Goal: Information Seeking & Learning: Learn about a topic

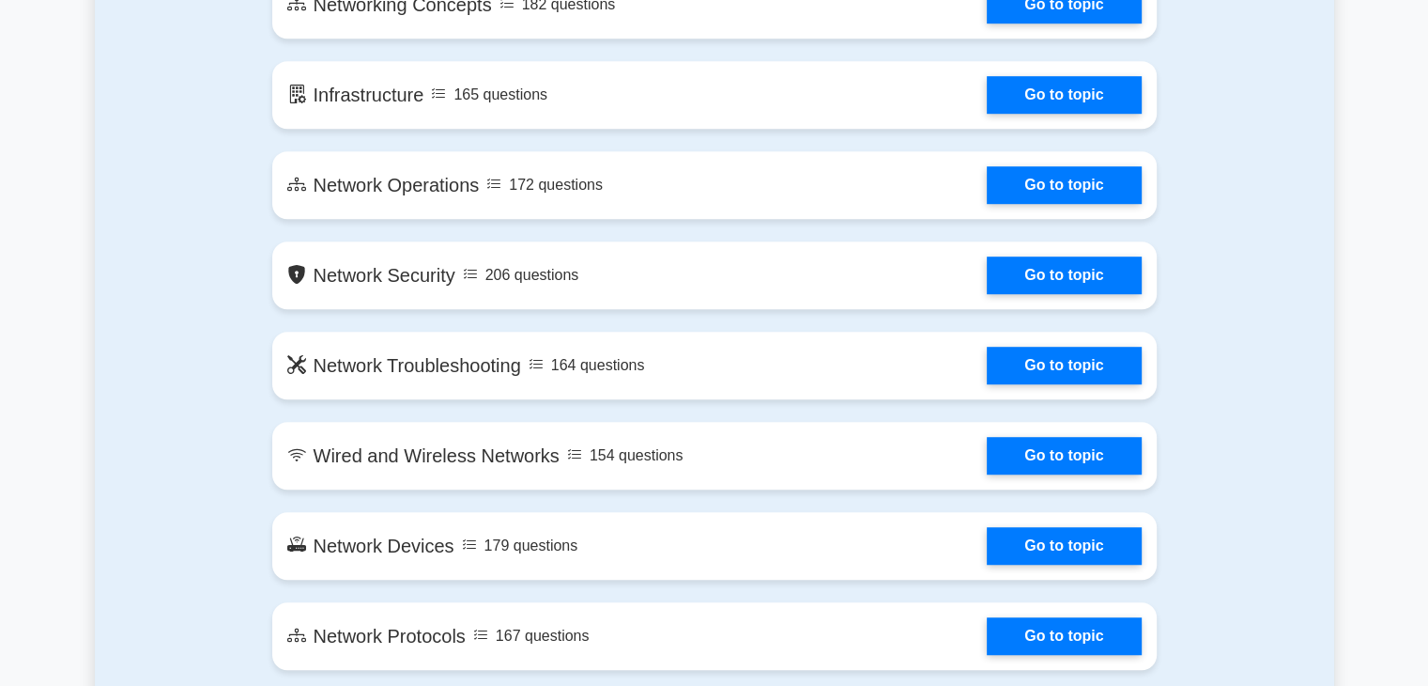
scroll to position [1169, 0]
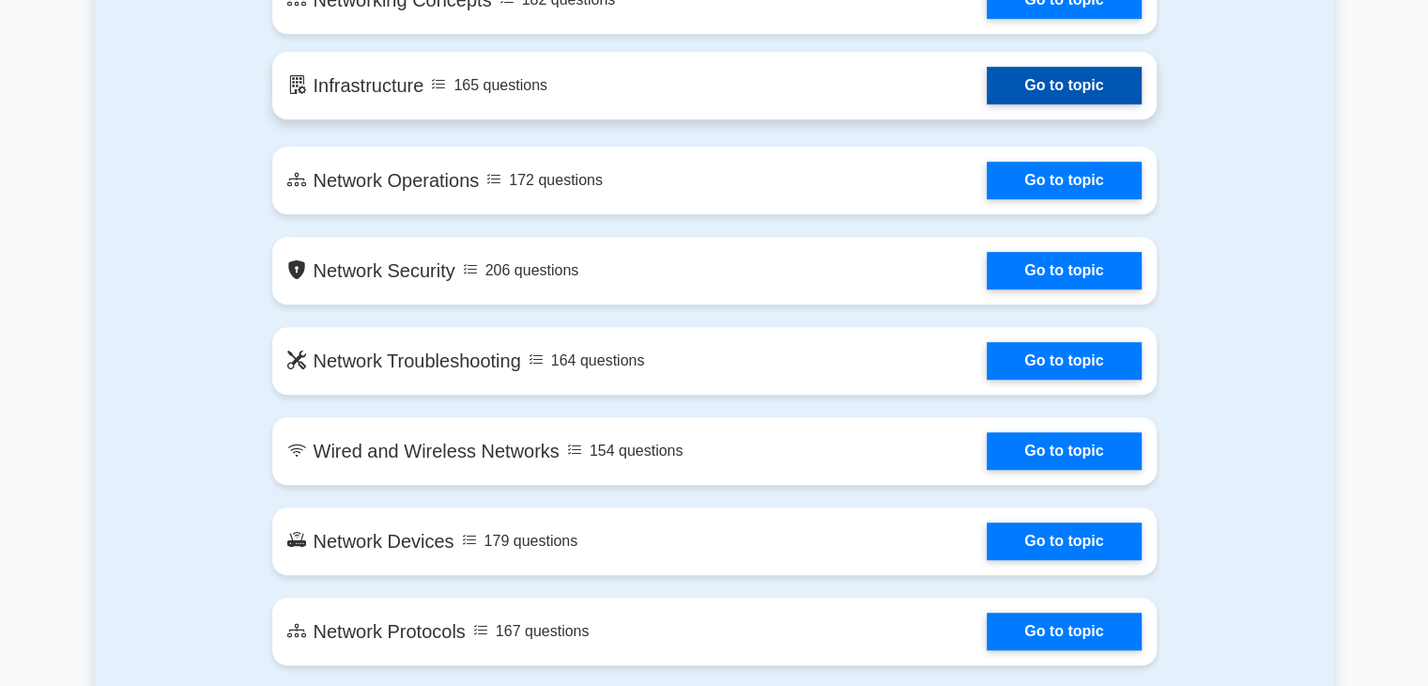
click at [1058, 89] on link "Go to topic" at bounding box center [1064, 86] width 154 height 38
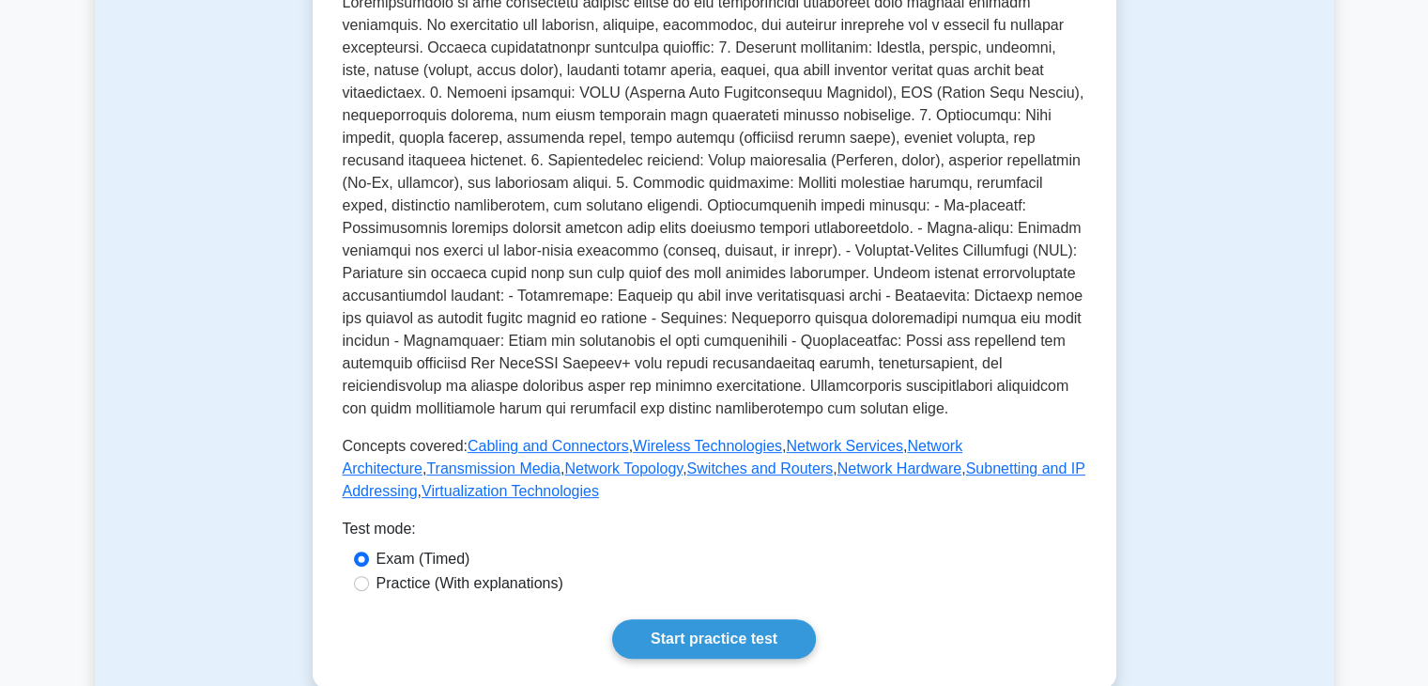
scroll to position [451, 0]
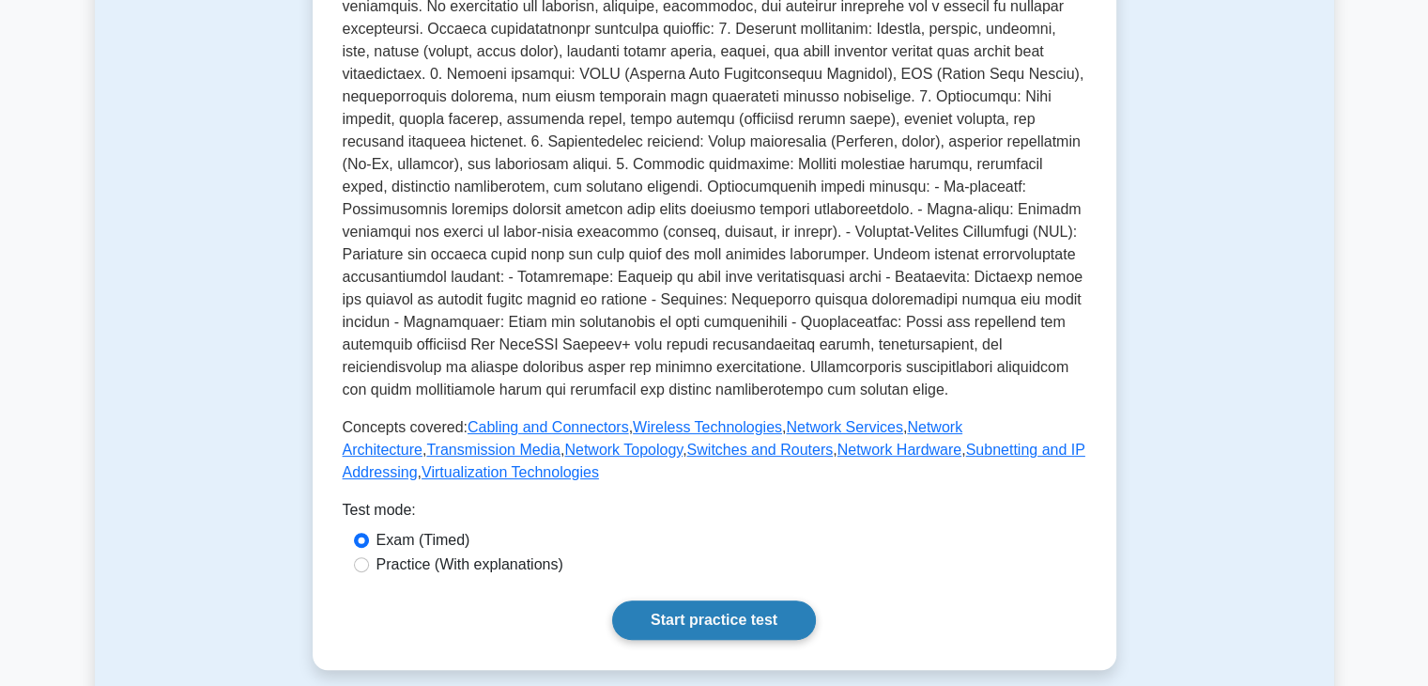
click at [716, 625] on link "Start practice test" at bounding box center [714, 619] width 204 height 39
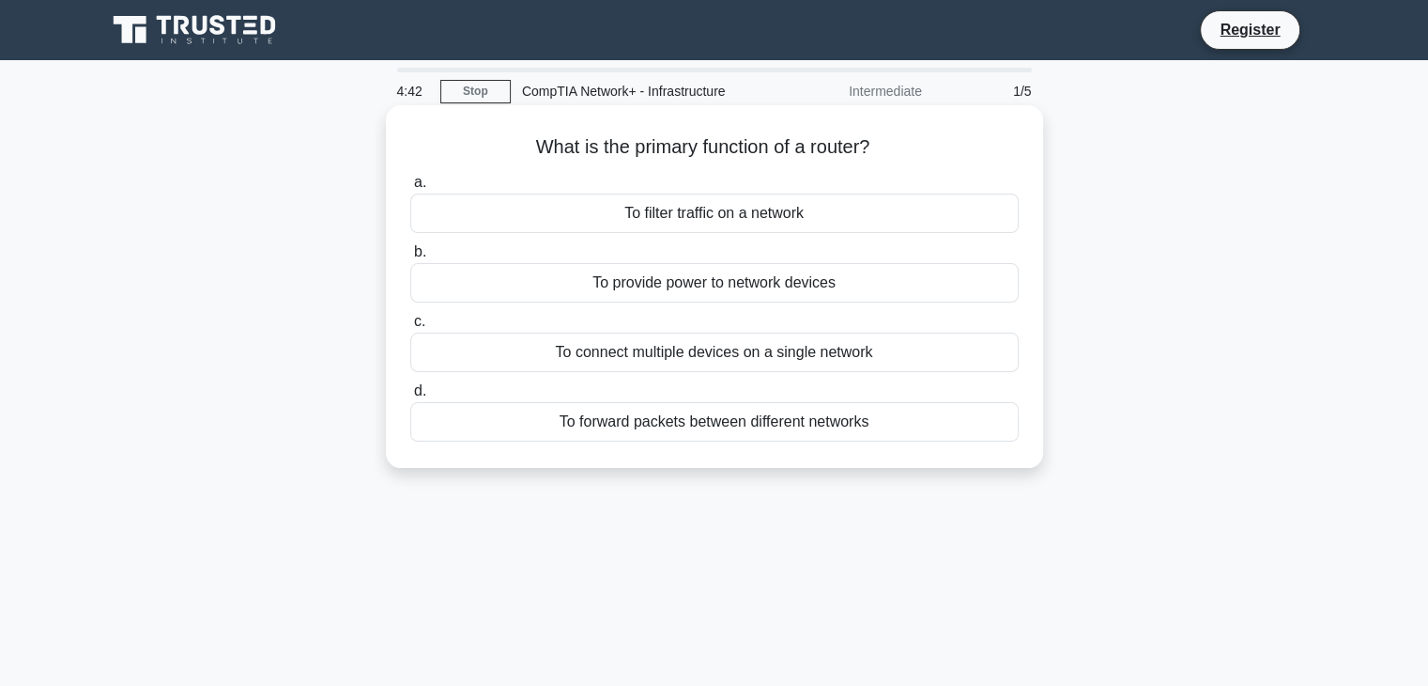
click at [738, 425] on div "To forward packets between different networks" at bounding box center [714, 421] width 609 height 39
click at [410, 397] on input "d. To forward packets between different networks" at bounding box center [410, 391] width 0 height 12
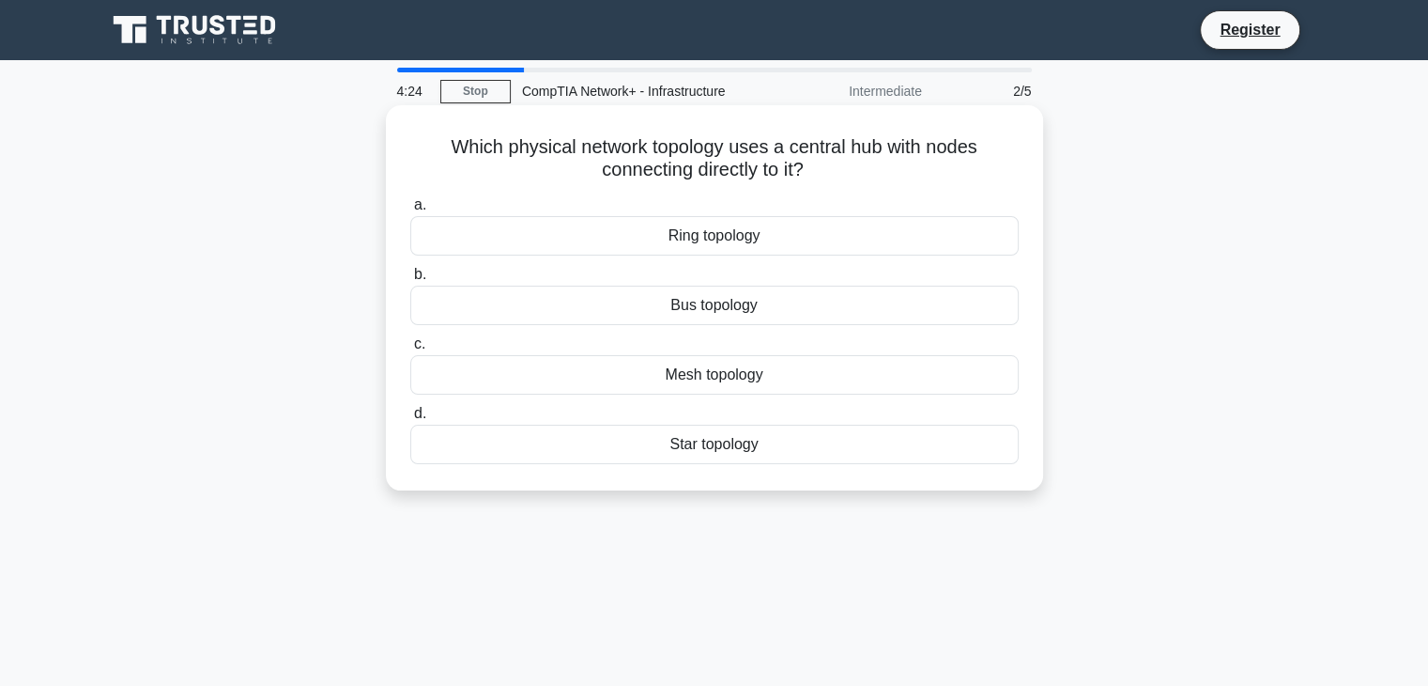
click at [751, 446] on div "Star topology" at bounding box center [714, 443] width 609 height 39
click at [410, 420] on input "d. Star topology" at bounding box center [410, 414] width 0 height 12
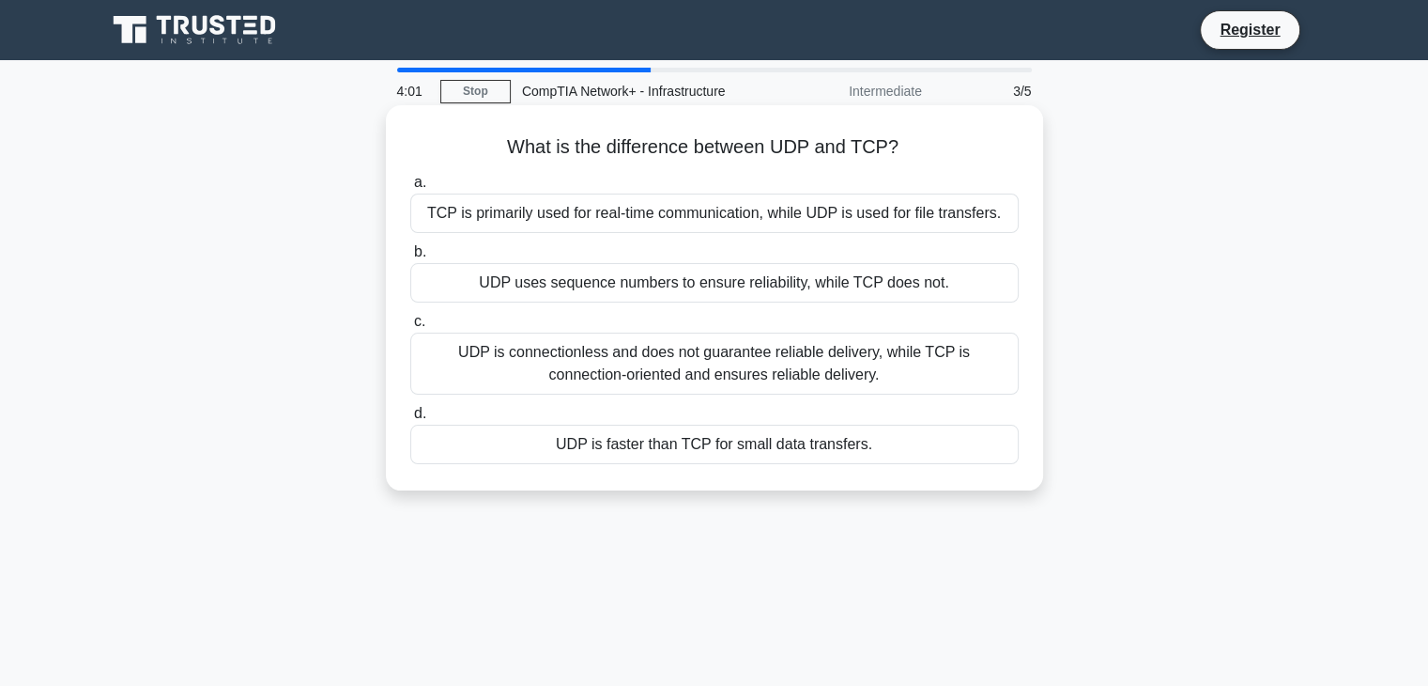
click at [752, 362] on div "UDP is connectionless and does not guarantee reliable delivery, while TCP is co…" at bounding box center [714, 363] width 609 height 62
click at [410, 328] on input "c. UDP is connectionless and does not guarantee reliable delivery, while TCP is…" at bounding box center [410, 322] width 0 height 12
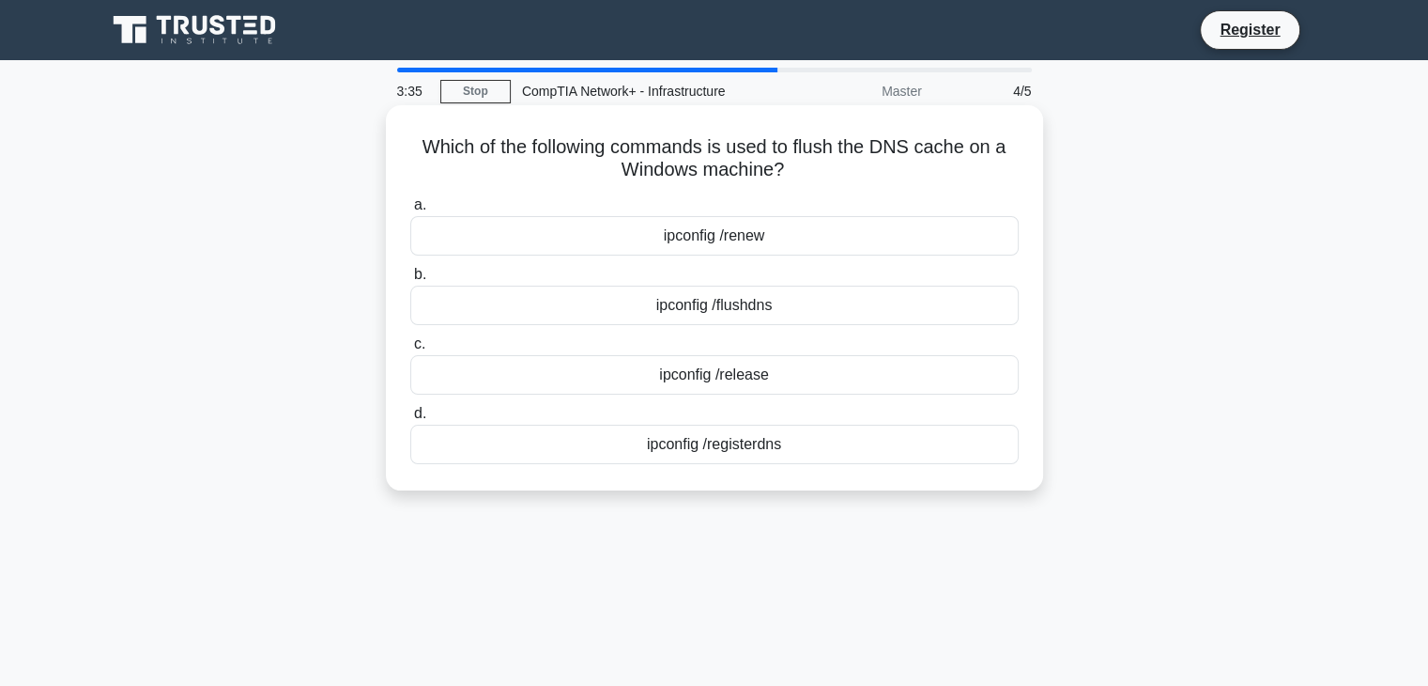
click at [756, 301] on div "ipconfig /flushdns" at bounding box center [714, 304] width 609 height 39
click at [410, 281] on input "b. ipconfig /flushdns" at bounding box center [410, 275] width 0 height 12
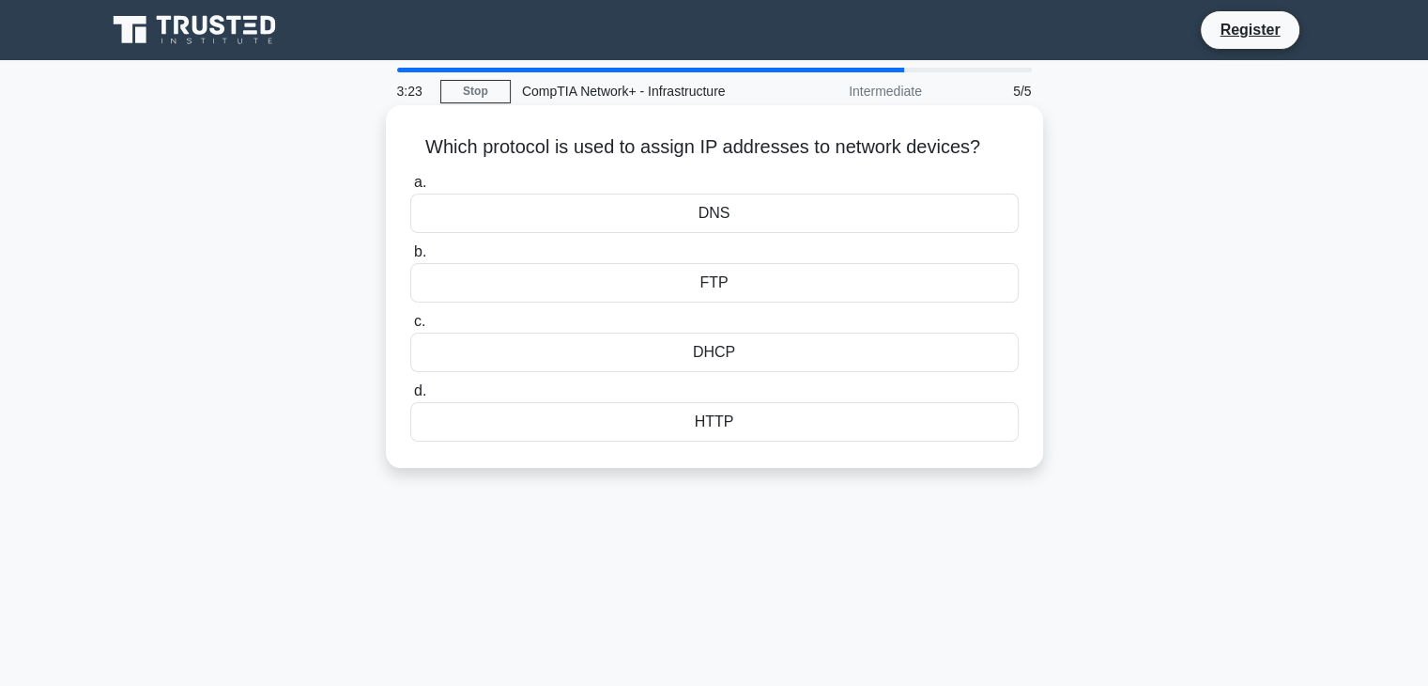
click at [773, 353] on div "DHCP" at bounding box center [714, 351] width 609 height 39
click at [410, 328] on input "c. DHCP" at bounding box center [410, 322] width 0 height 12
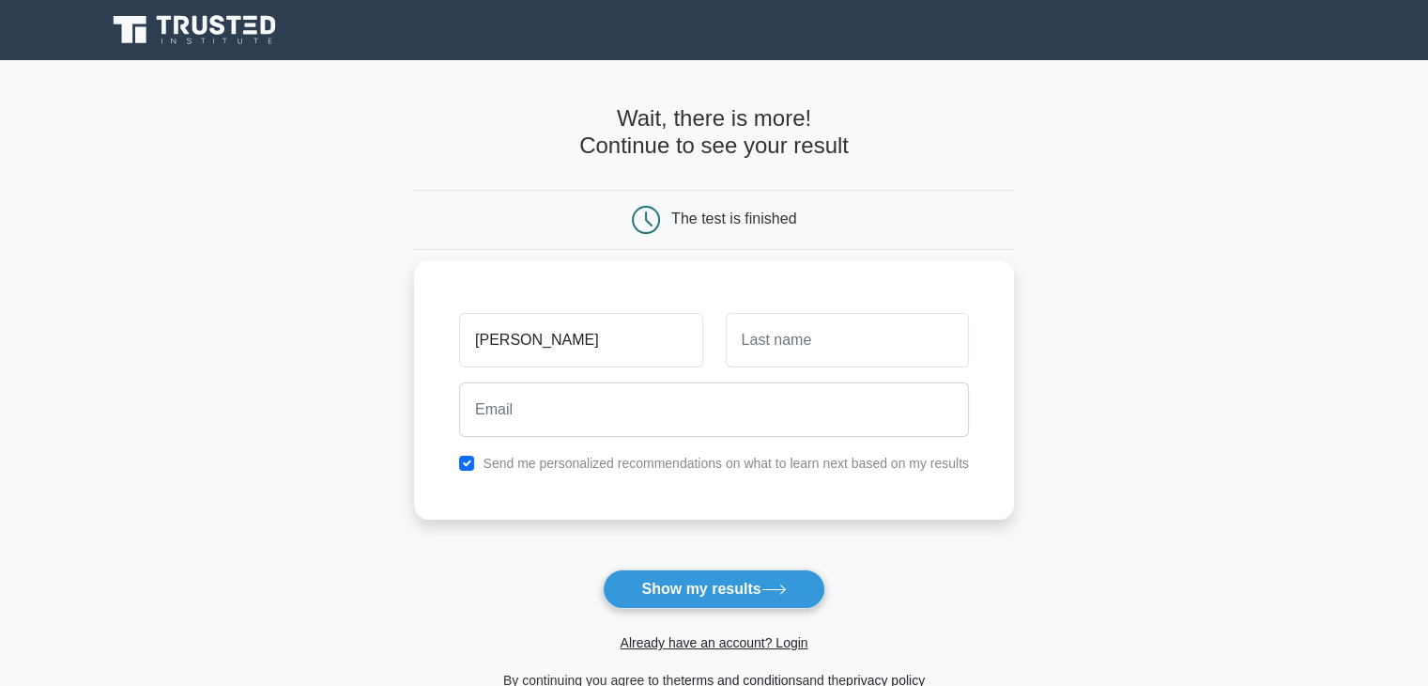
type input "samuel"
click at [837, 355] on input "text" at bounding box center [847, 340] width 243 height 54
type input "aklilu"
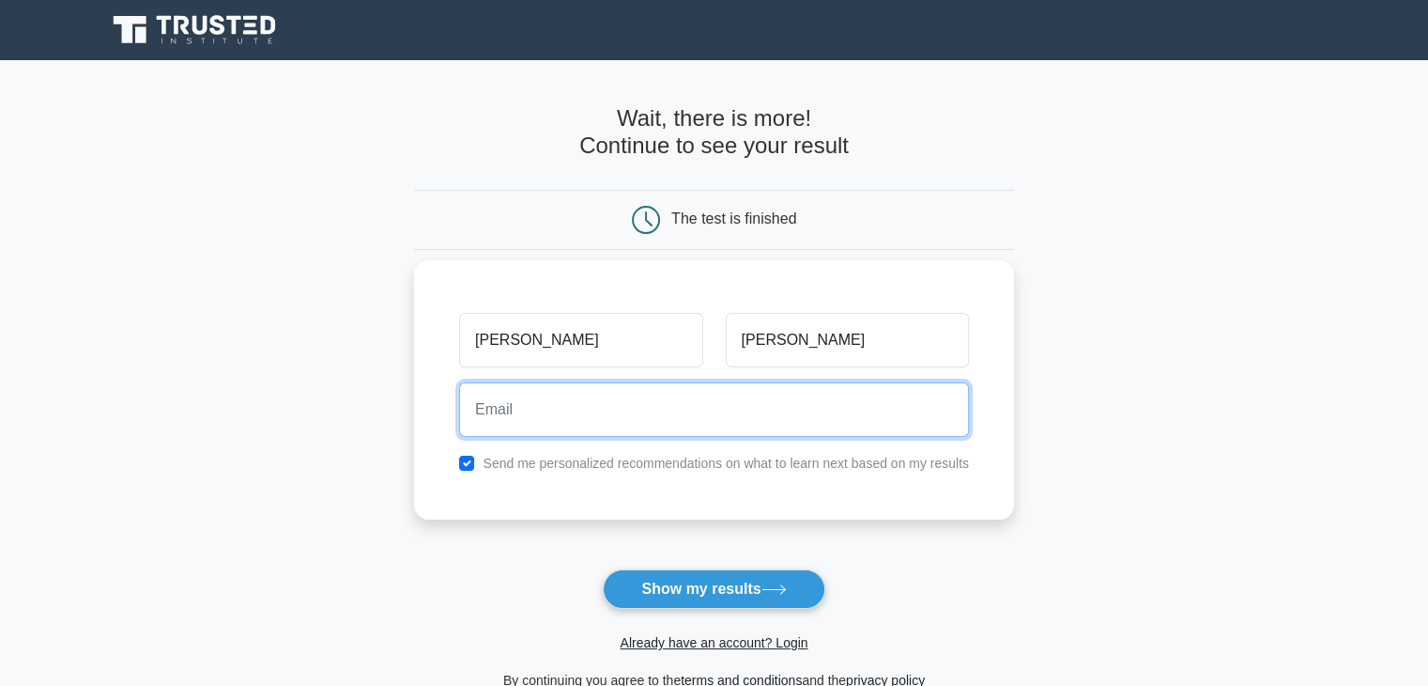
click at [612, 410] on input "email" at bounding box center [714, 409] width 510 height 54
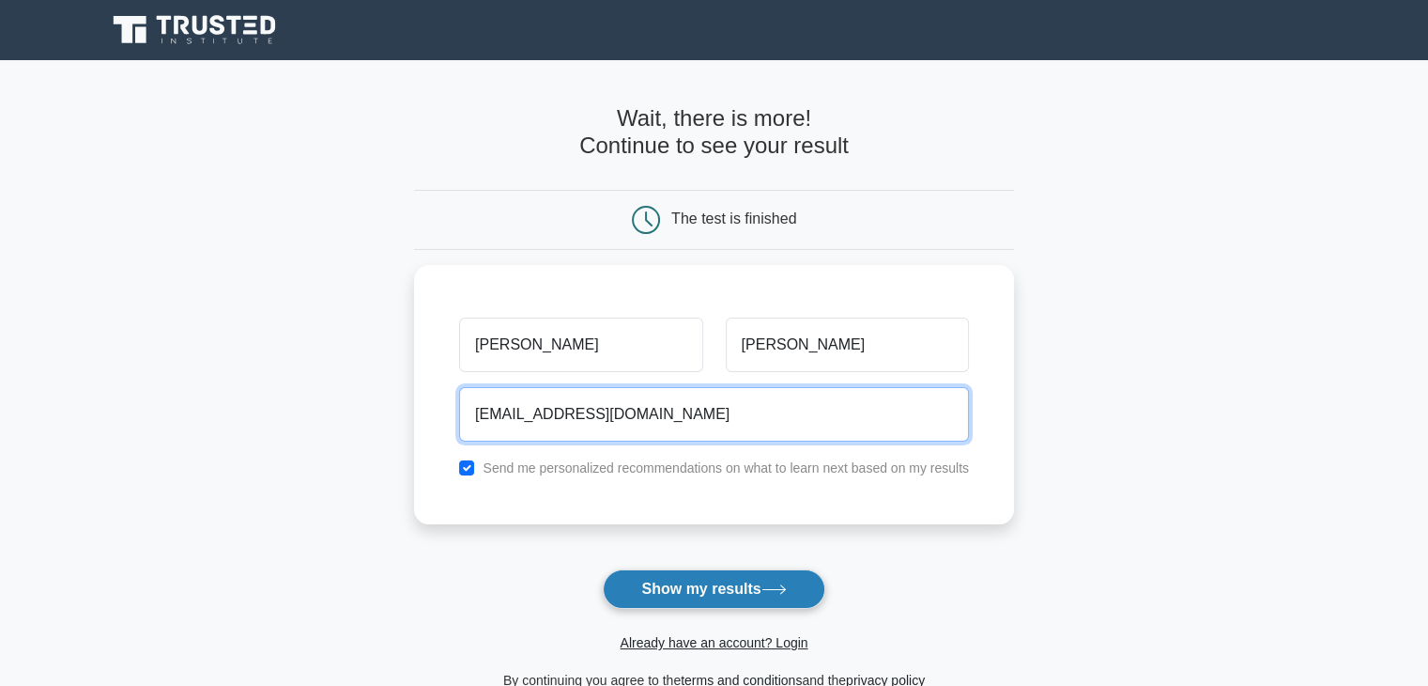
type input "samuelaklilu2021@gmail.com"
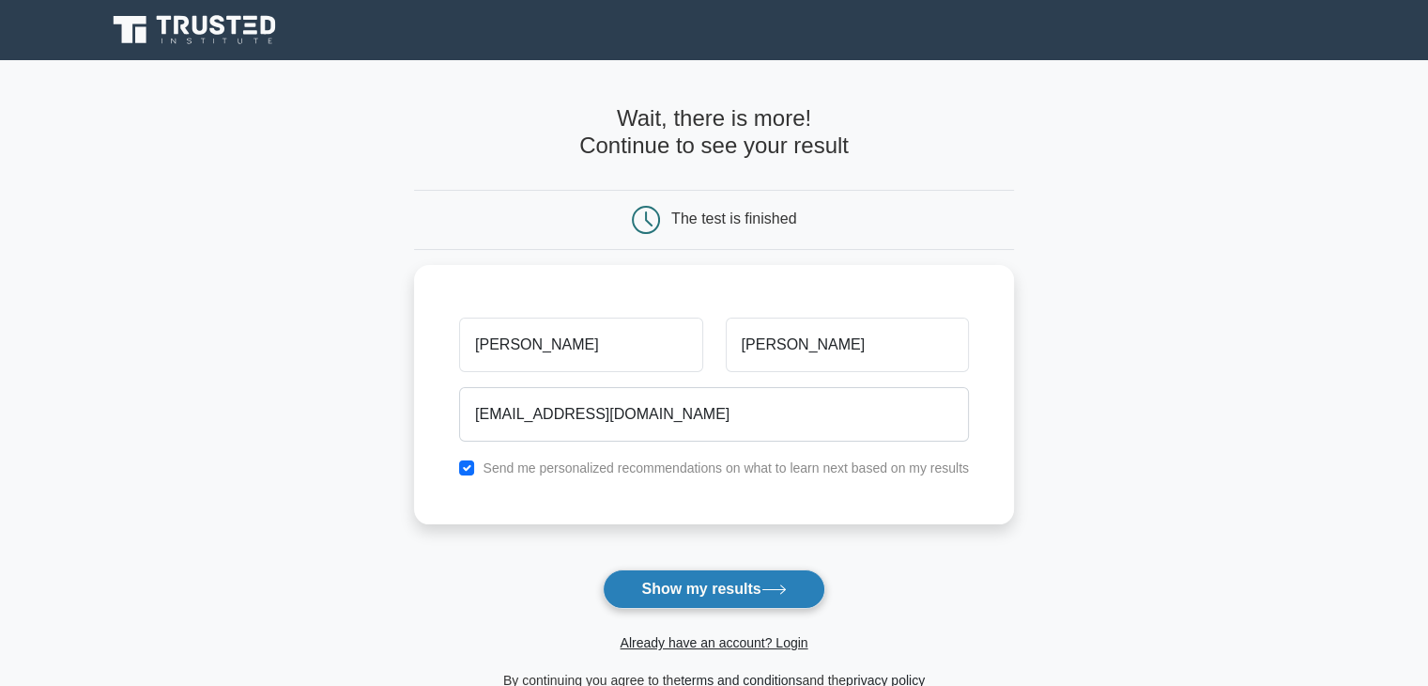
click at [734, 584] on button "Show my results" at bounding box center [714, 588] width 222 height 39
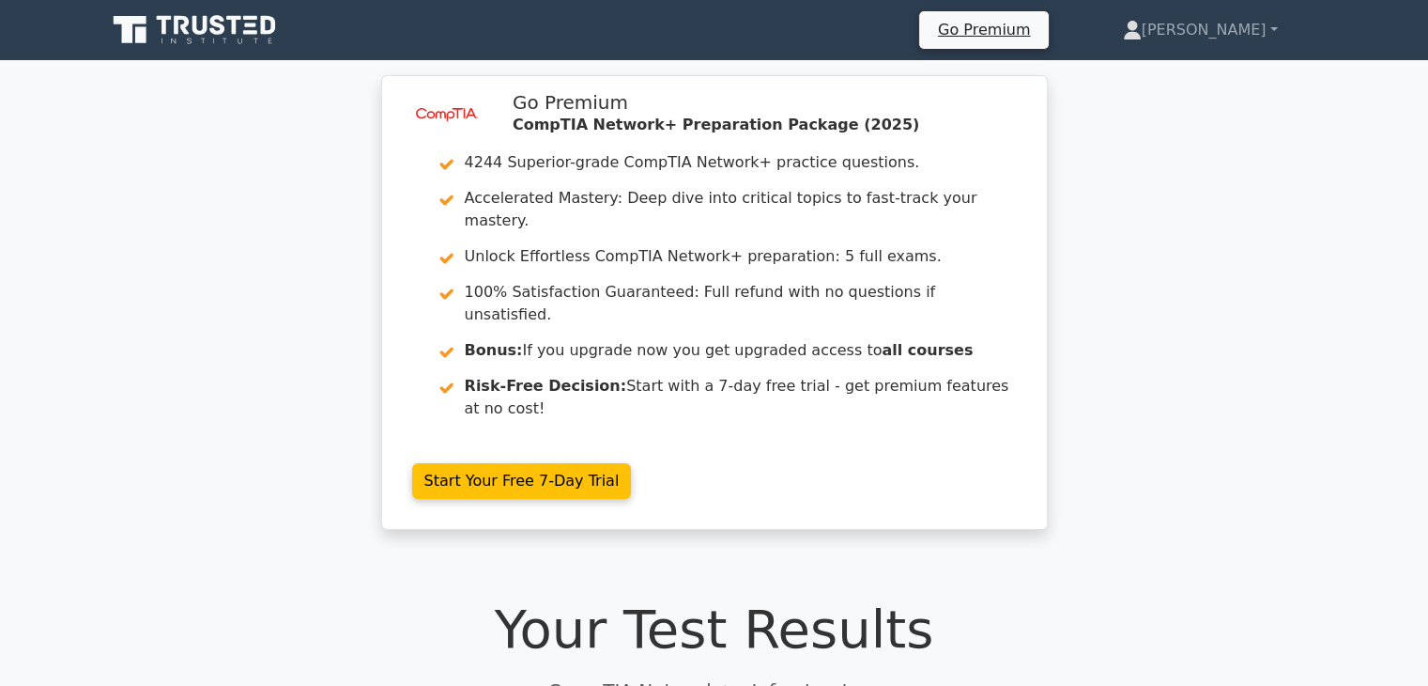
click at [1149, 597] on h1 "Your Test Results" at bounding box center [714, 628] width 1217 height 63
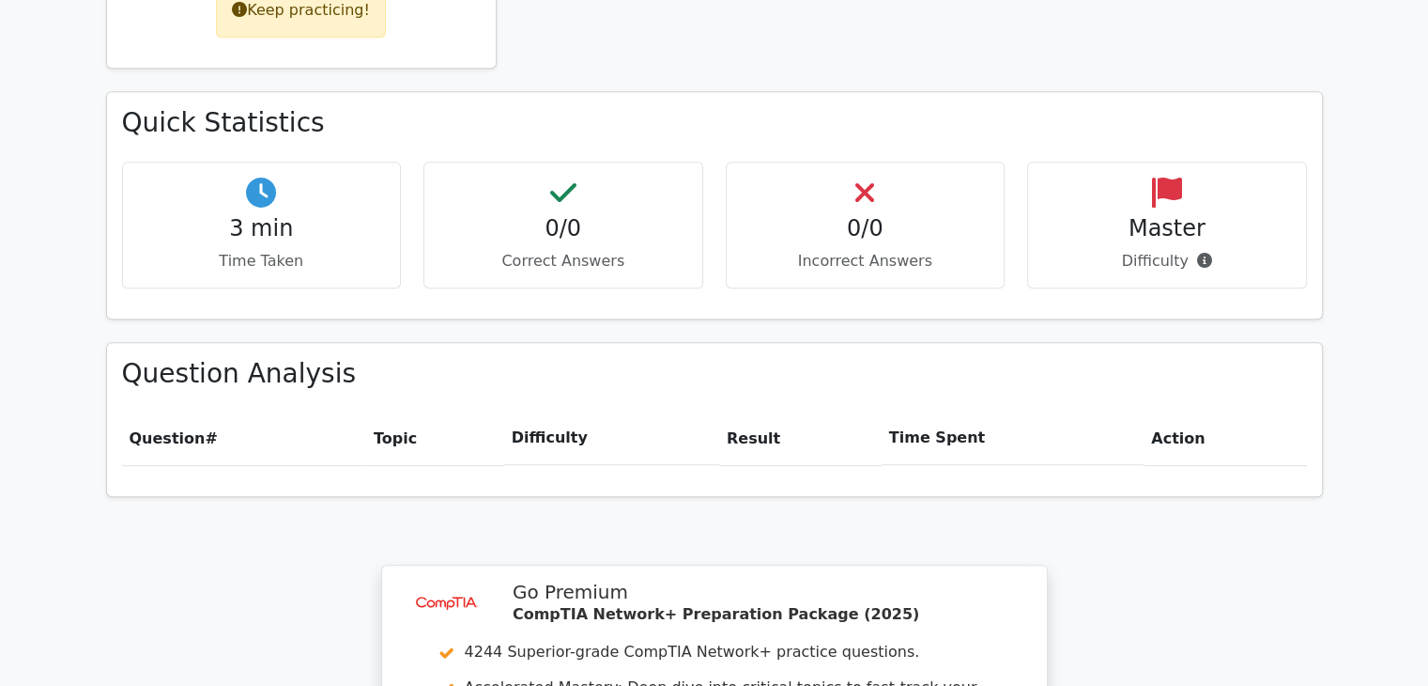
scroll to position [939, 0]
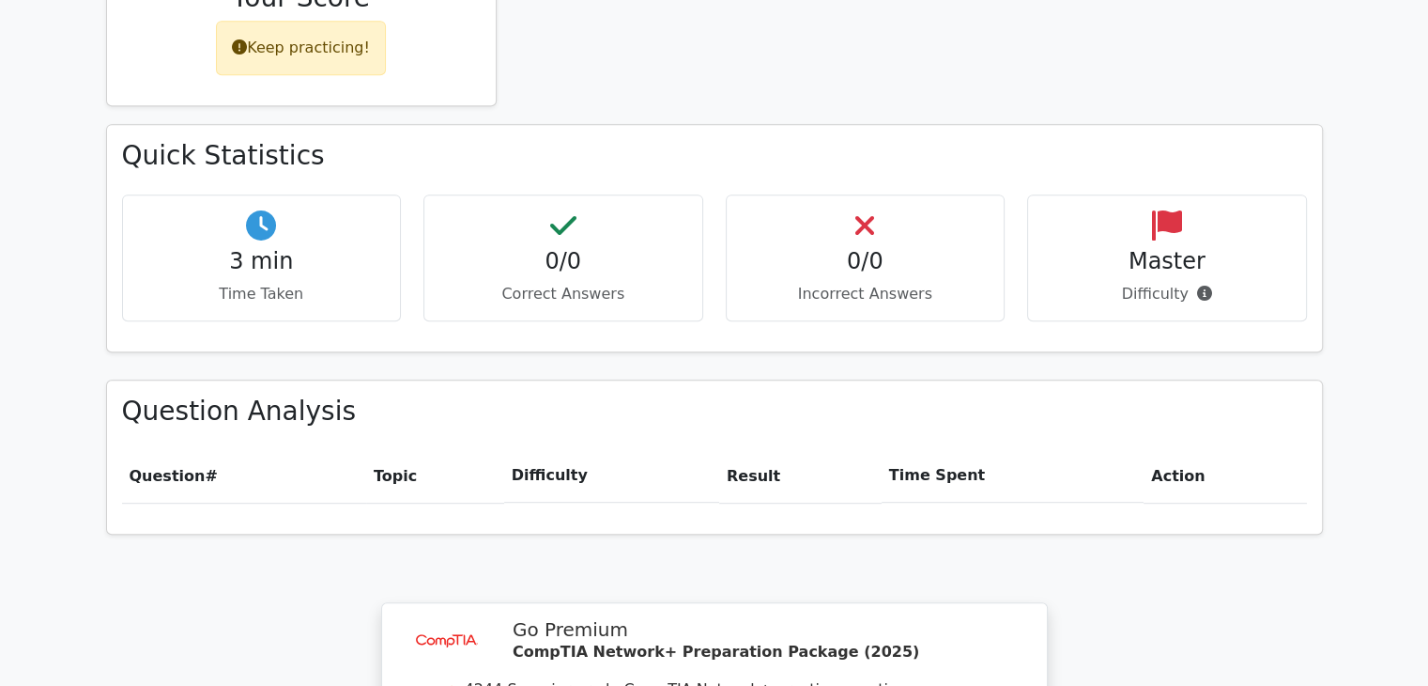
click at [562, 283] on p "Correct Answers" at bounding box center [564, 294] width 248 height 23
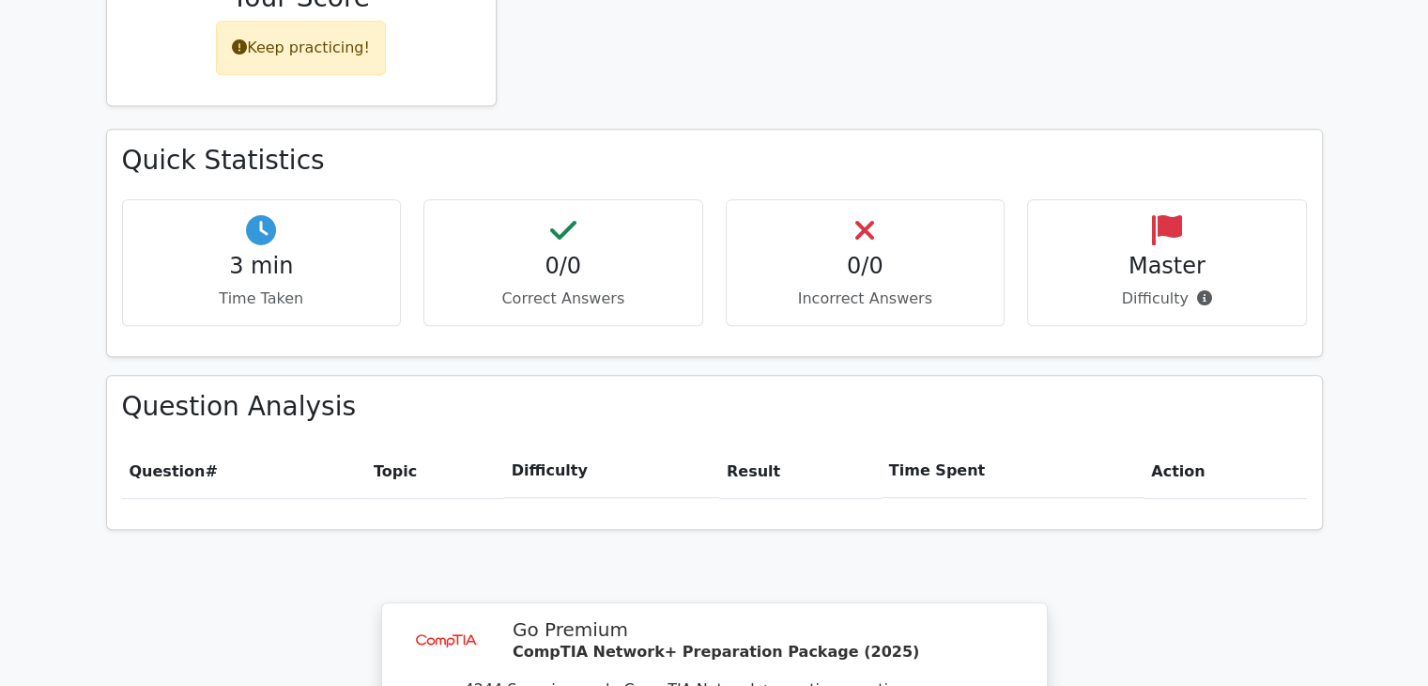
click at [748, 391] on h3 "Question Analysis" at bounding box center [714, 407] width 1185 height 32
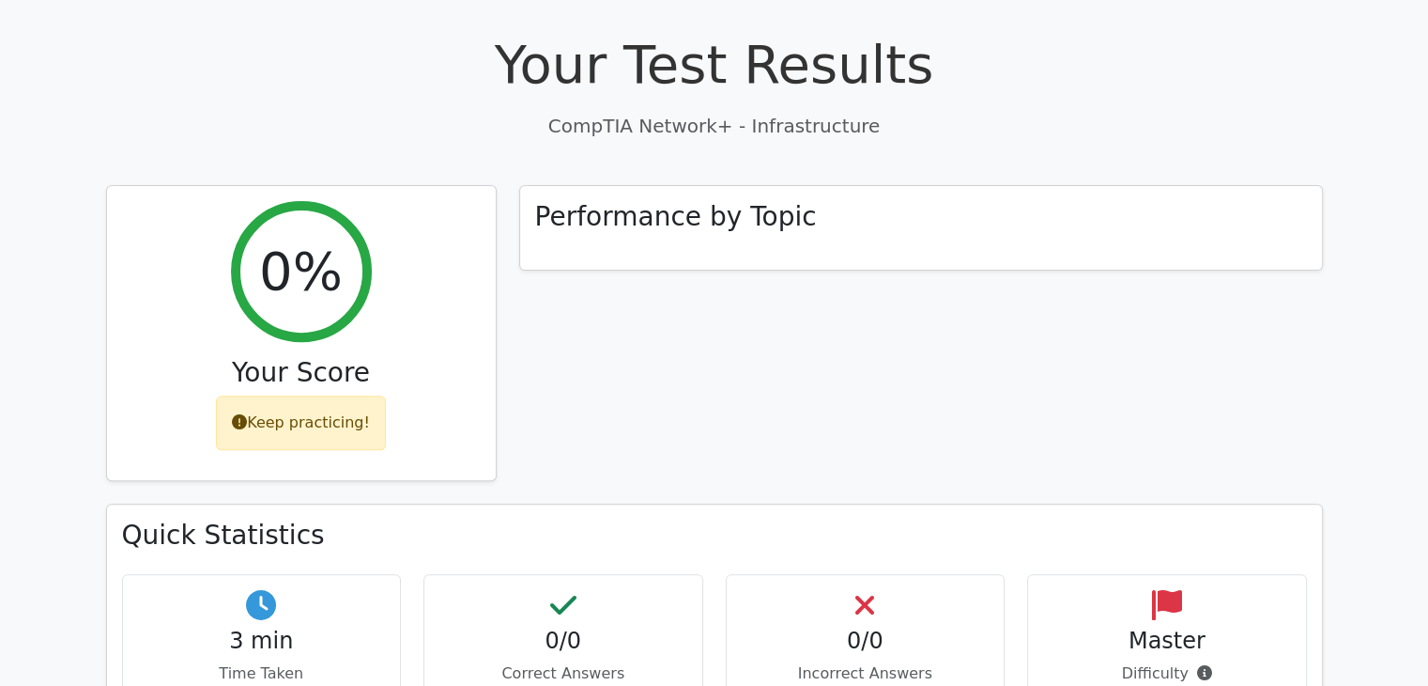
scroll to position [557, 0]
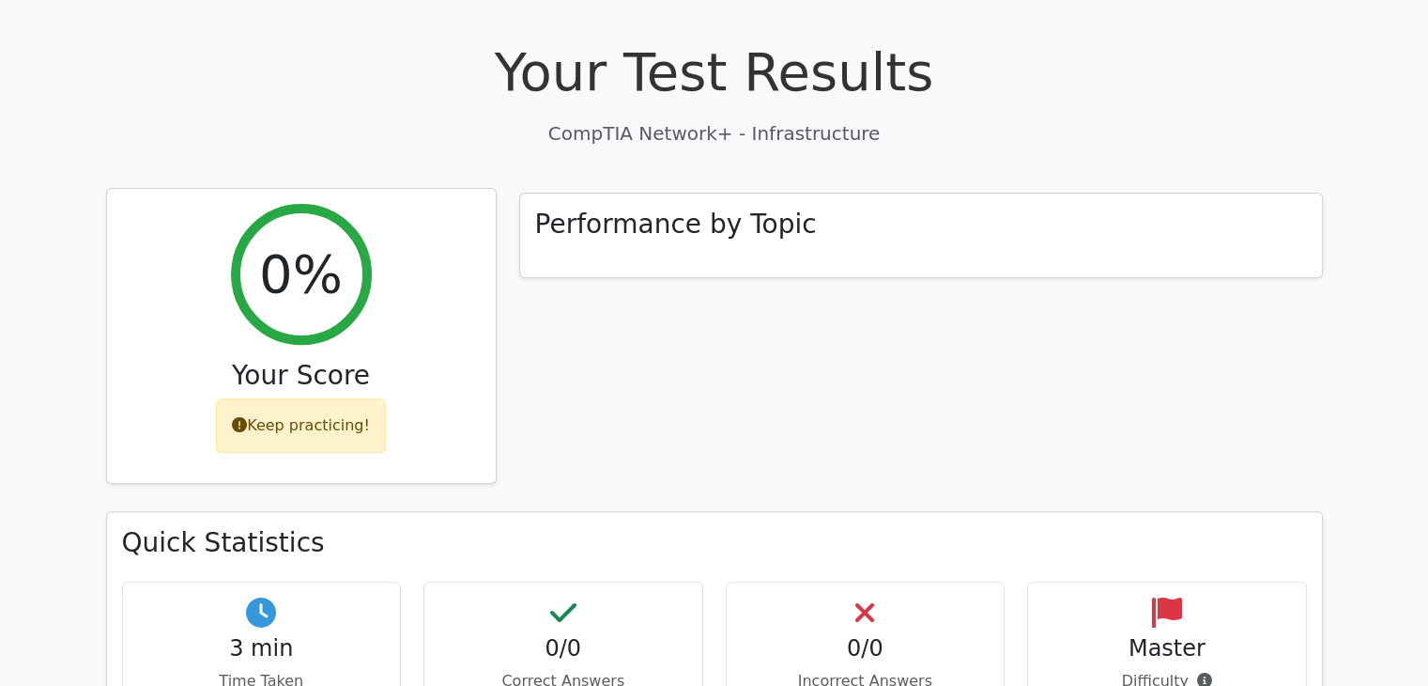
click at [247, 417] on icon at bounding box center [239, 424] width 15 height 15
